Goal: Information Seeking & Learning: Learn about a topic

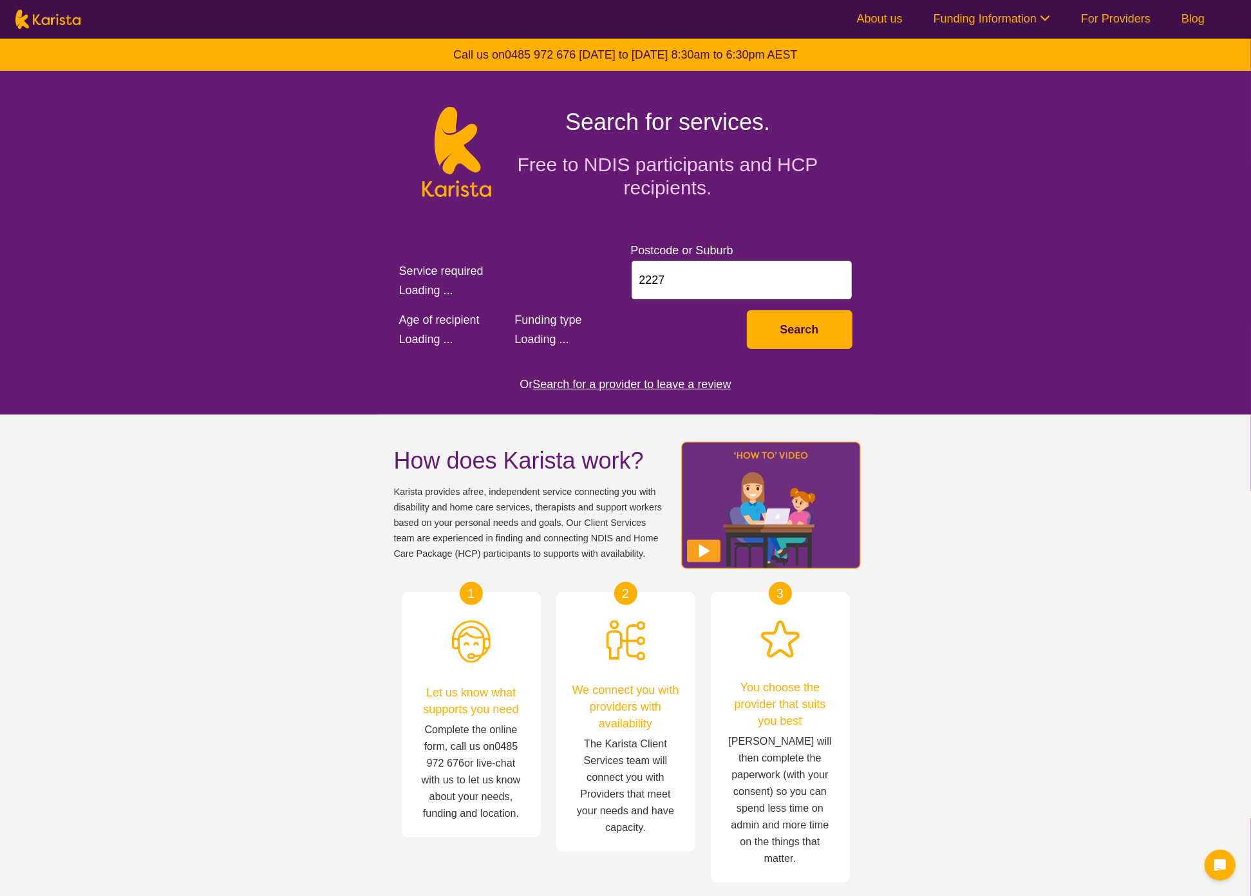
select select "Personal care"
select select "CH"
select select "i-don-t-know"
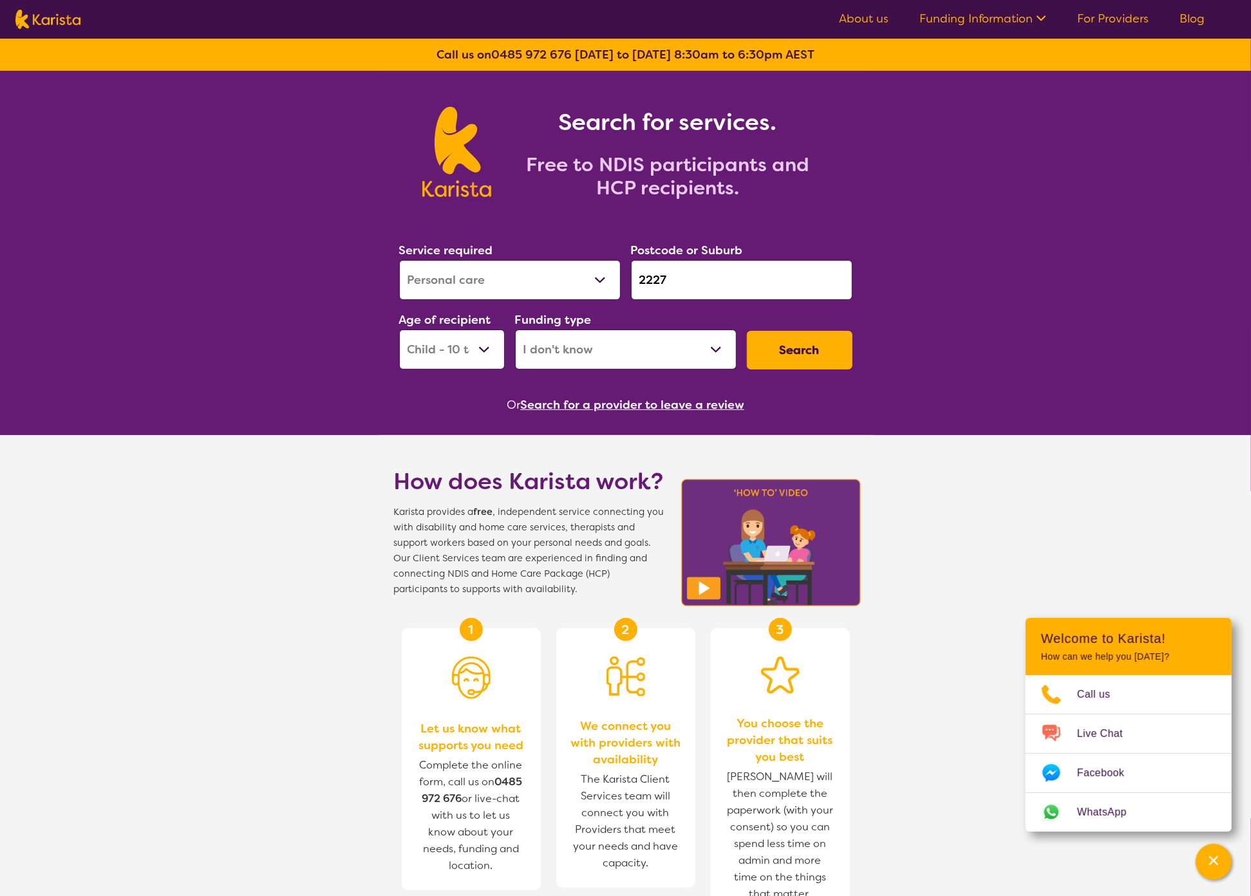
click at [1034, 23] on icon at bounding box center [1040, 17] width 14 height 14
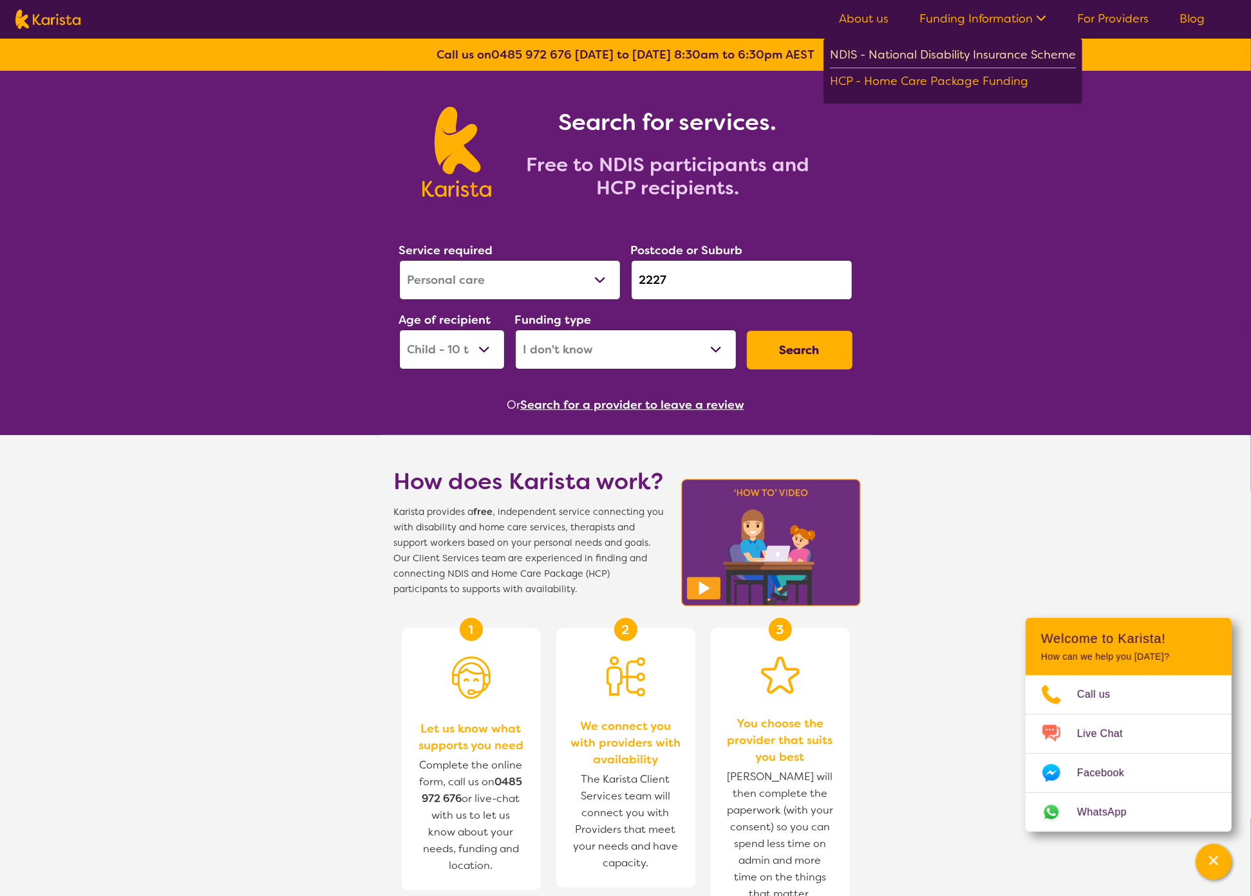
click at [926, 55] on div "NDIS - National Disability Insurance Scheme" at bounding box center [953, 56] width 246 height 23
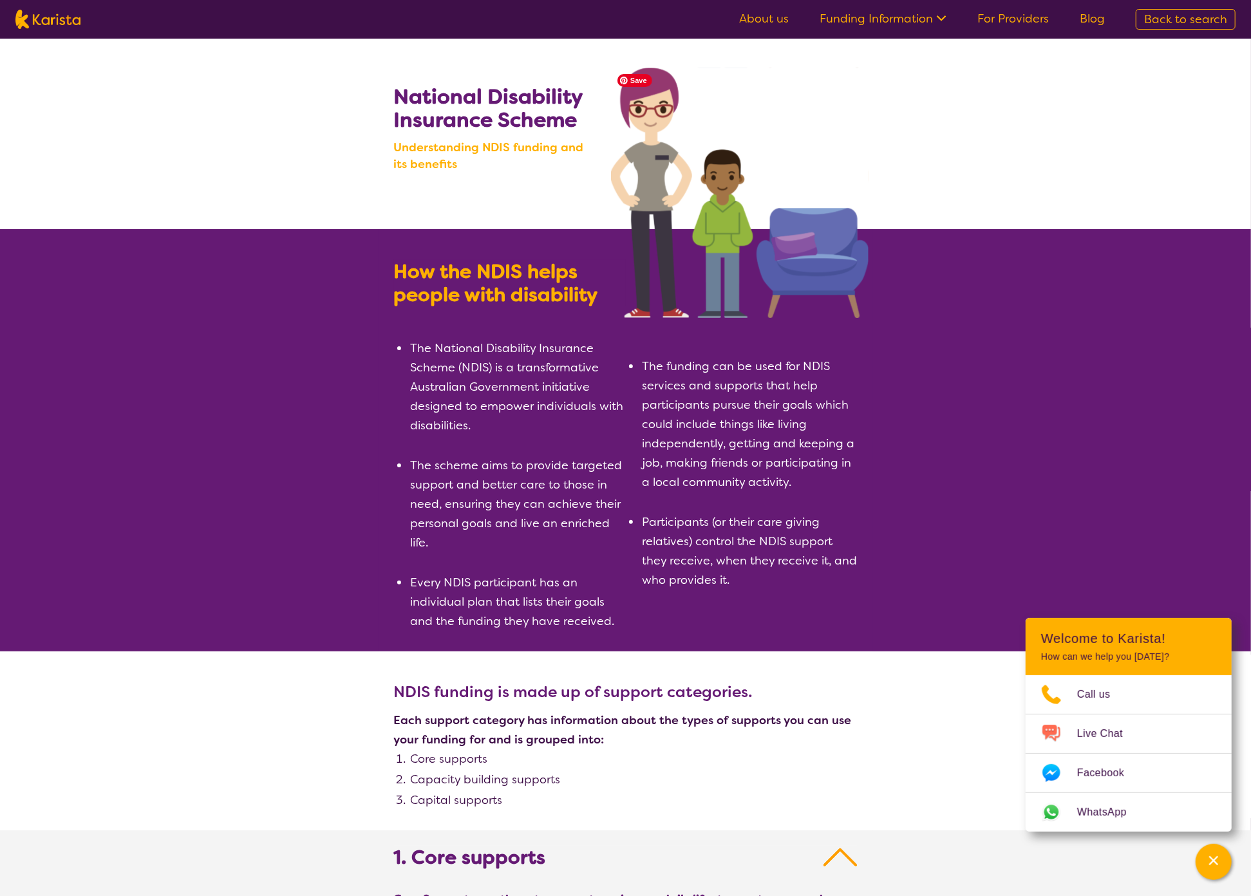
click at [725, 220] on img at bounding box center [739, 193] width 257 height 250
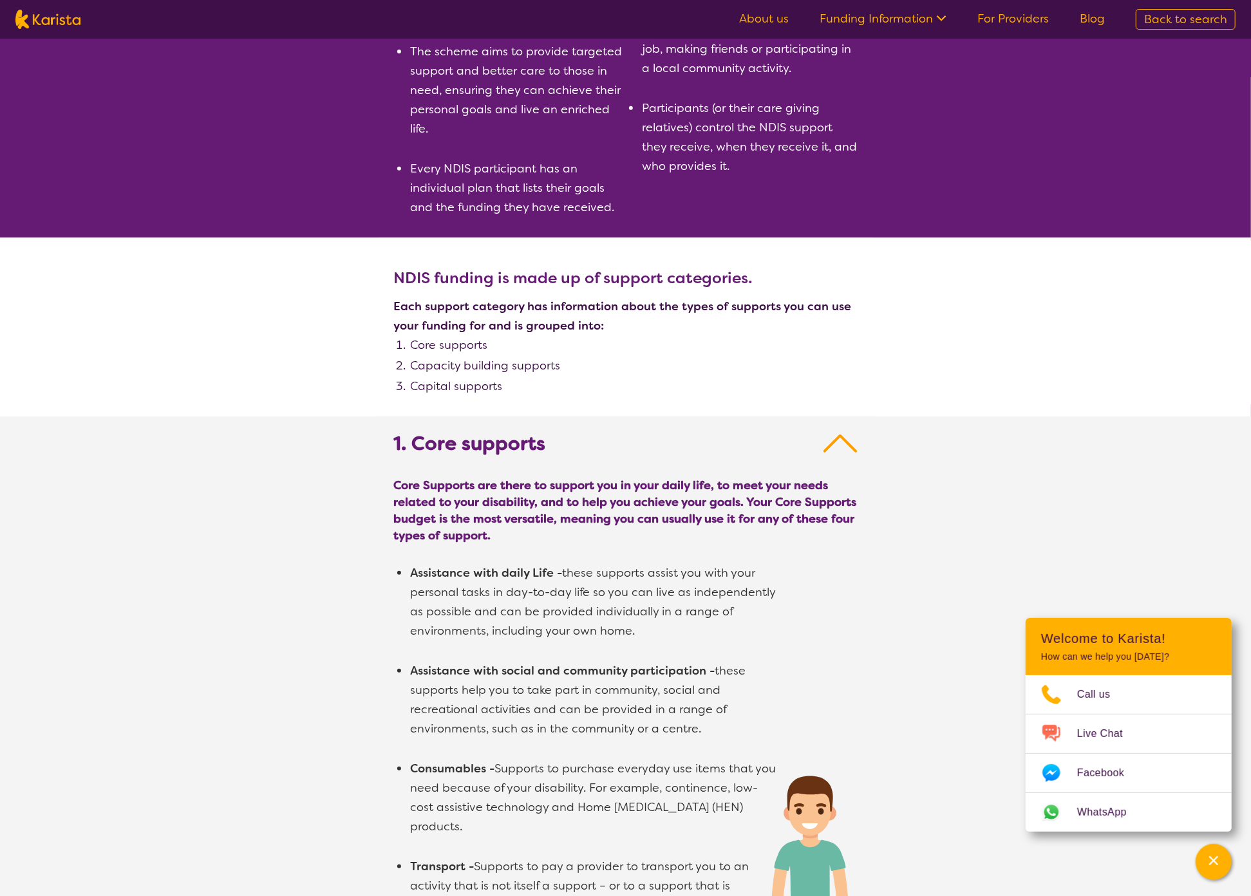
scroll to position [418, 0]
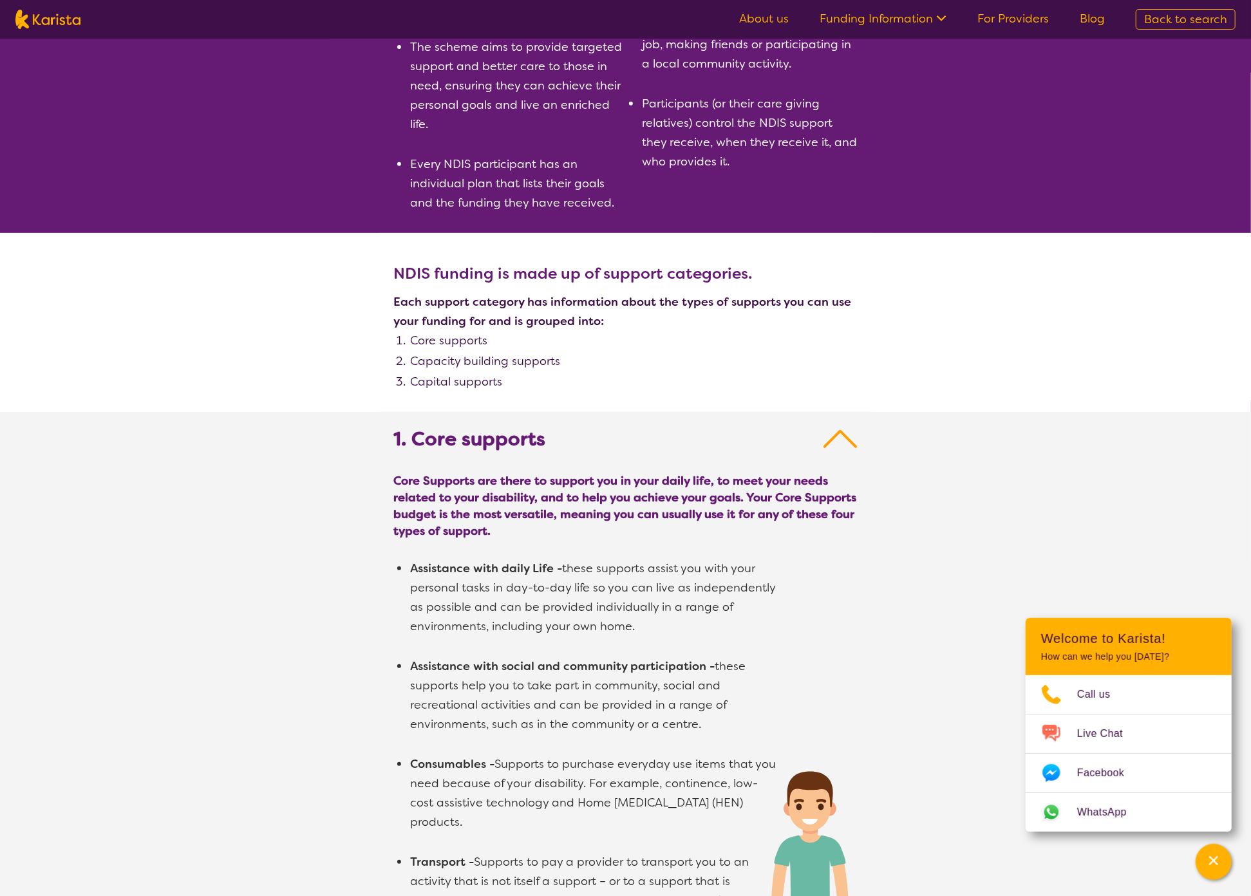
click at [501, 437] on b "1. Core supports" at bounding box center [470, 438] width 152 height 23
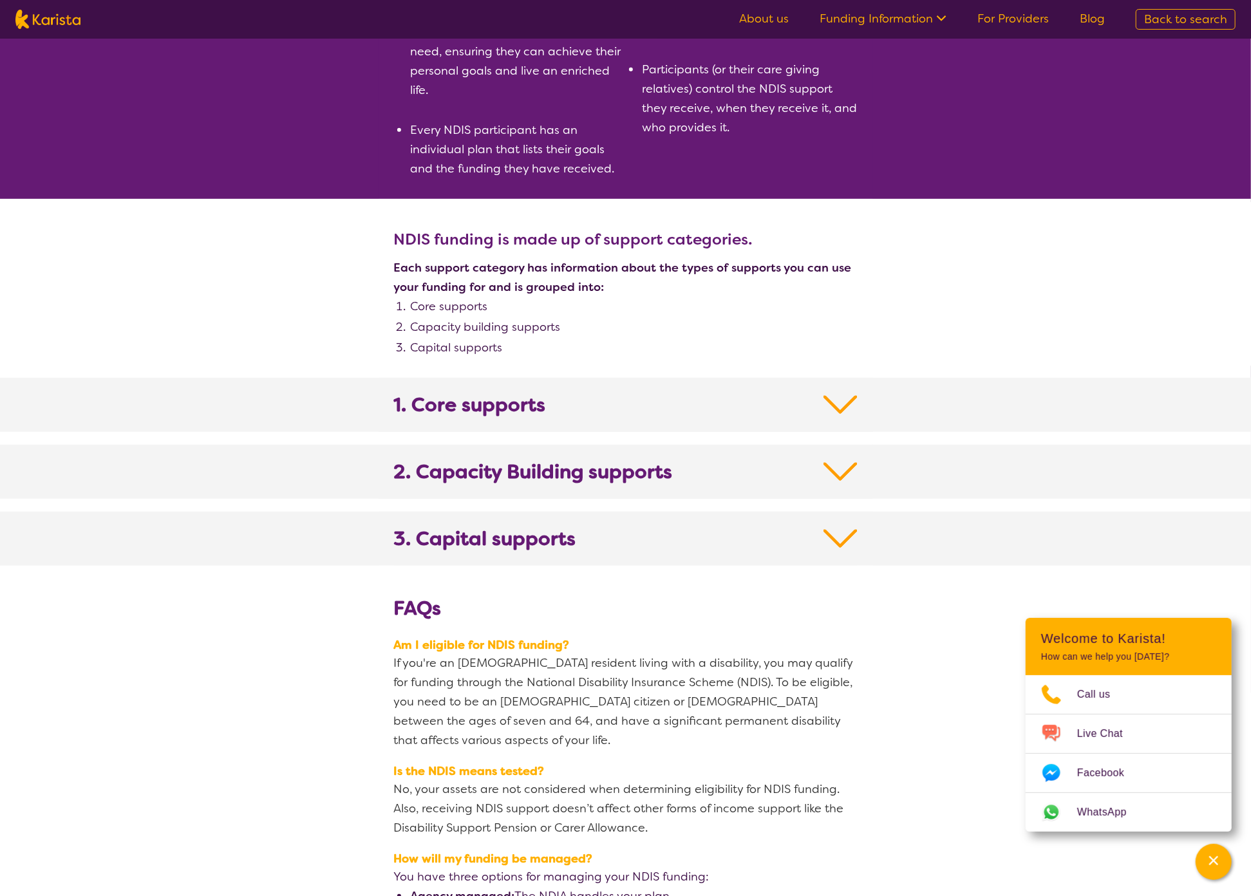
scroll to position [577, 0]
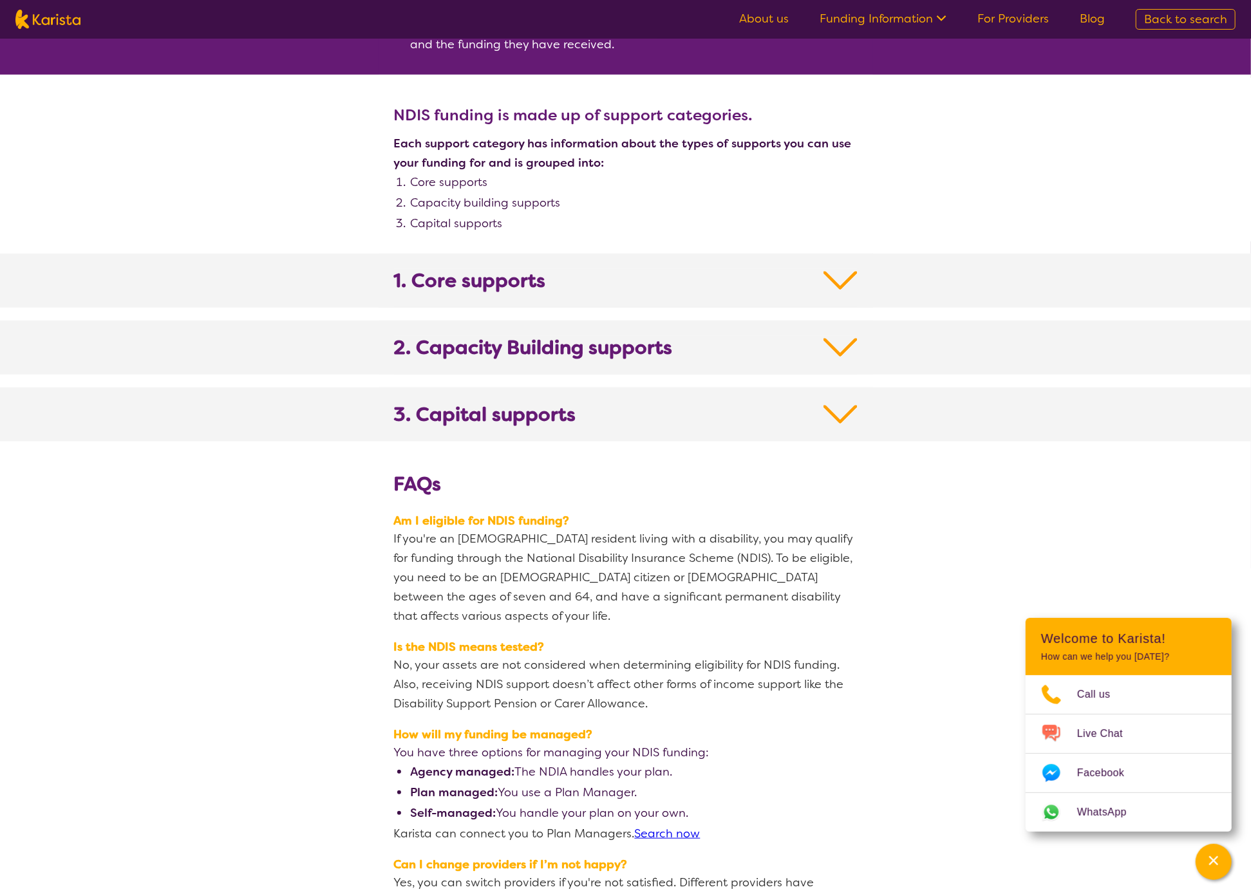
click at [460, 522] on span "Am I eligible for NDIS funding?" at bounding box center [625, 520] width 463 height 17
click at [427, 494] on b "FAQs" at bounding box center [418, 484] width 48 height 26
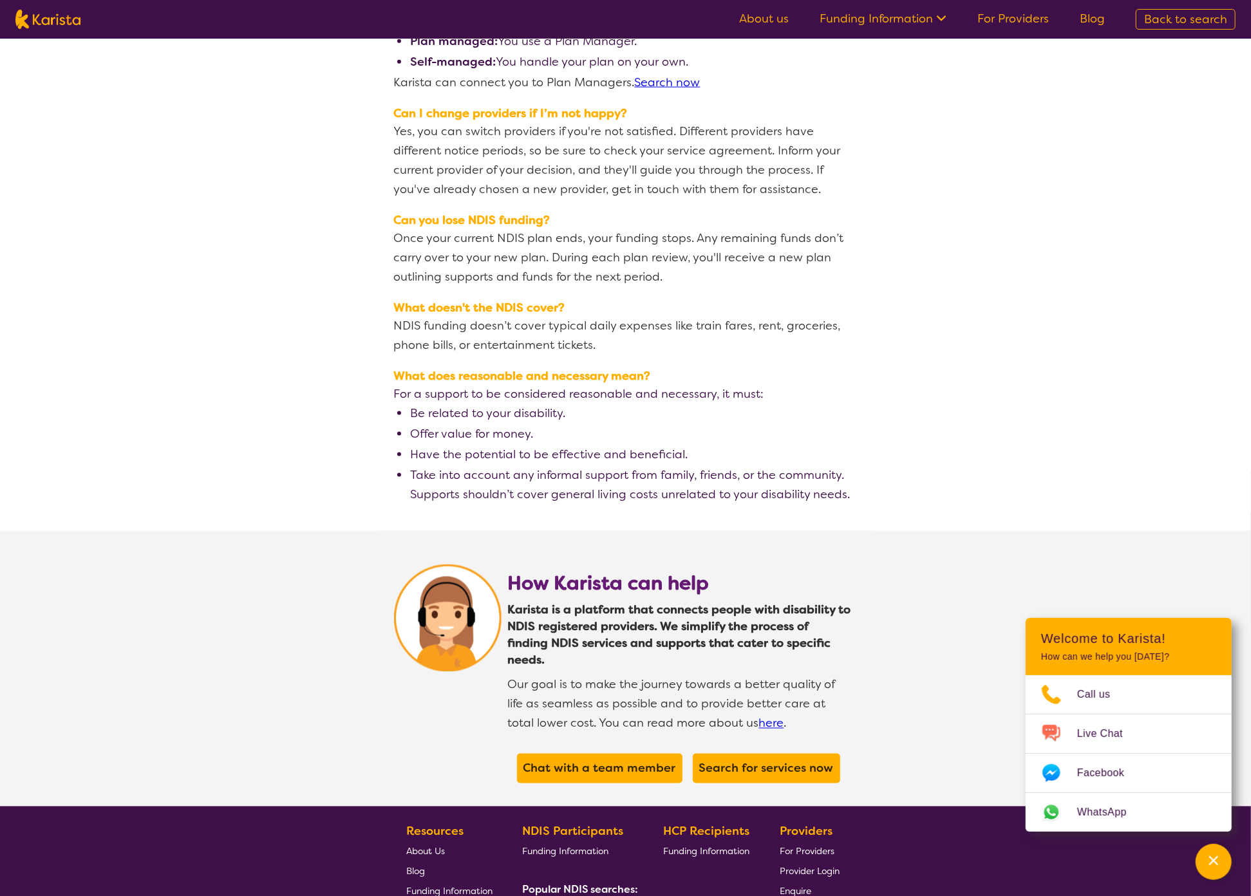
scroll to position [1515, 0]
